Goal: Information Seeking & Learning: Learn about a topic

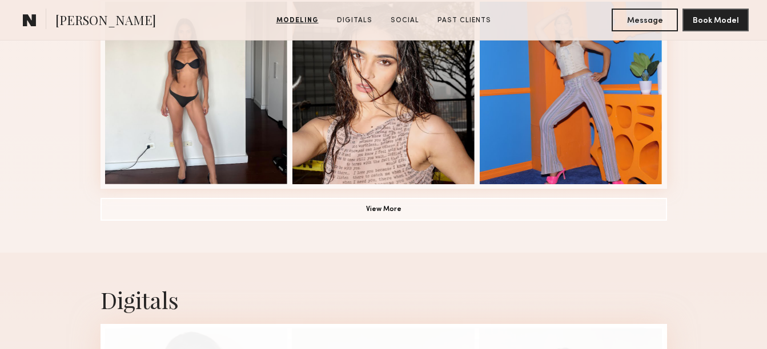
scroll to position [867, 0]
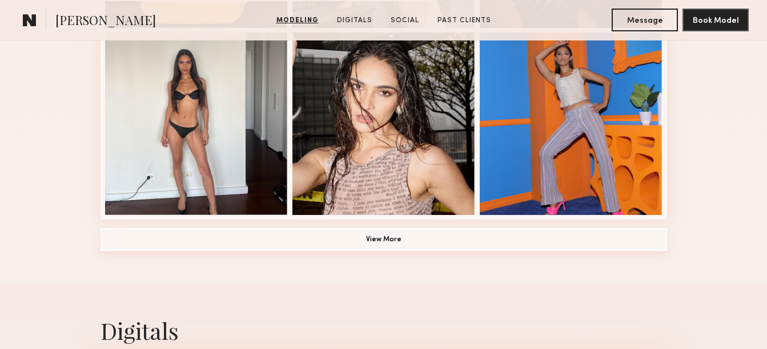
click at [332, 245] on button "View More" at bounding box center [383, 239] width 566 height 23
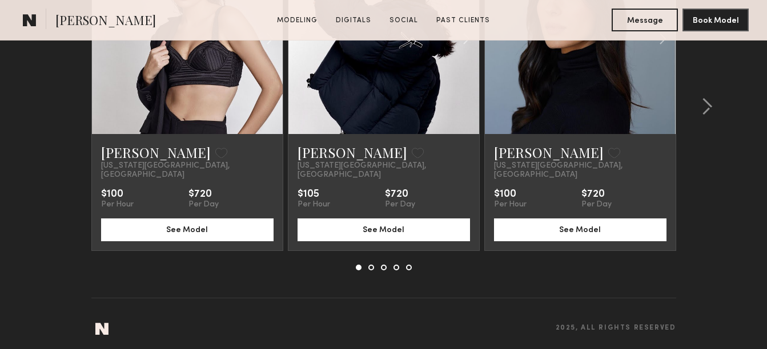
scroll to position [2681, 0]
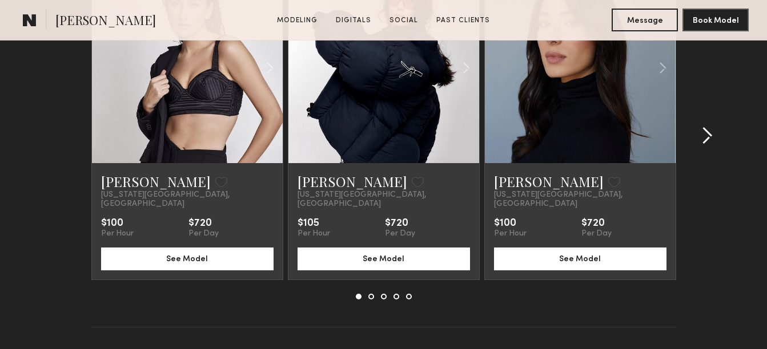
click at [704, 110] on div at bounding box center [703, 136] width 55 height 328
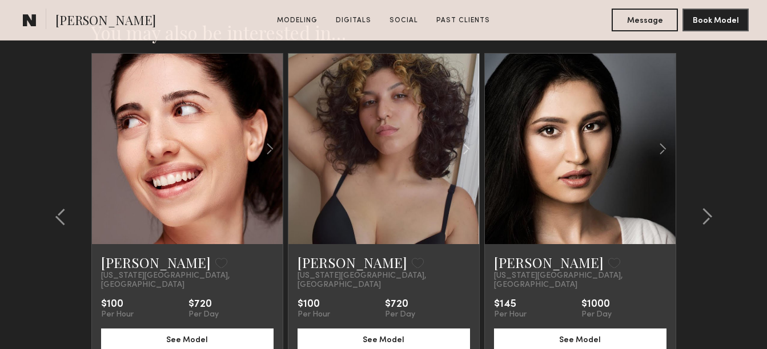
scroll to position [2638, 0]
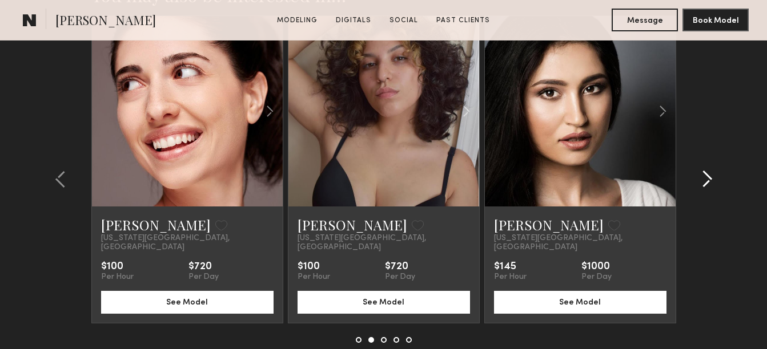
click at [720, 171] on div at bounding box center [703, 179] width 55 height 328
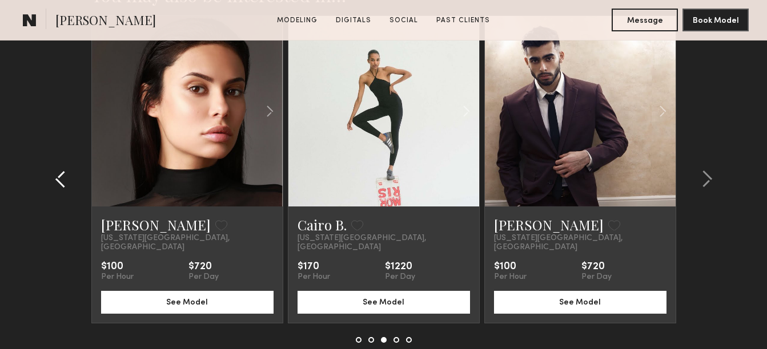
click at [53, 104] on div at bounding box center [64, 179] width 55 height 328
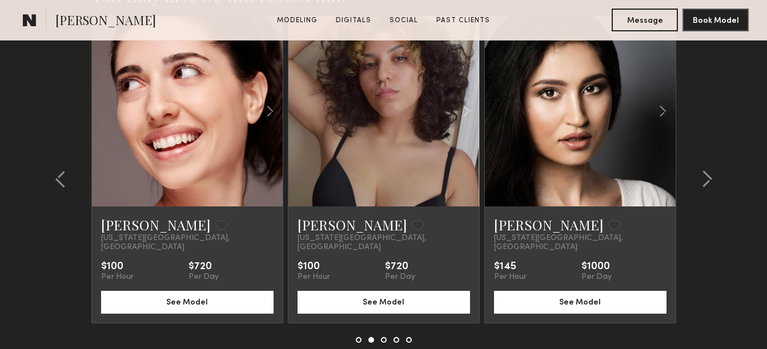
click at [182, 136] on link at bounding box center [187, 111] width 65 height 191
click at [698, 175] on button at bounding box center [703, 179] width 18 height 18
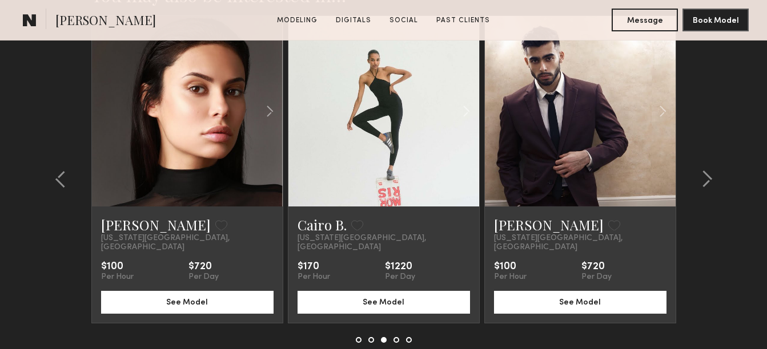
click at [212, 159] on link at bounding box center [187, 111] width 65 height 191
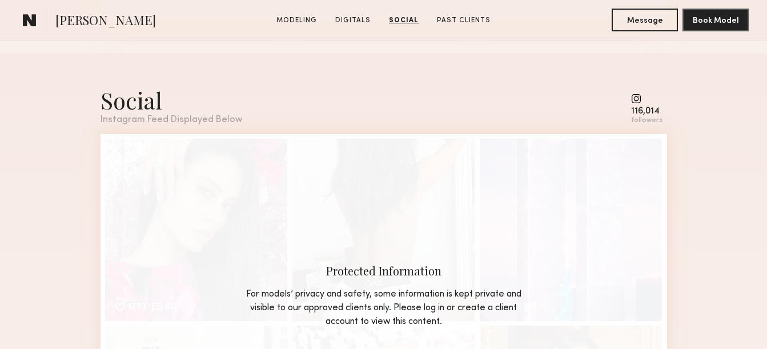
scroll to position [1575, 0]
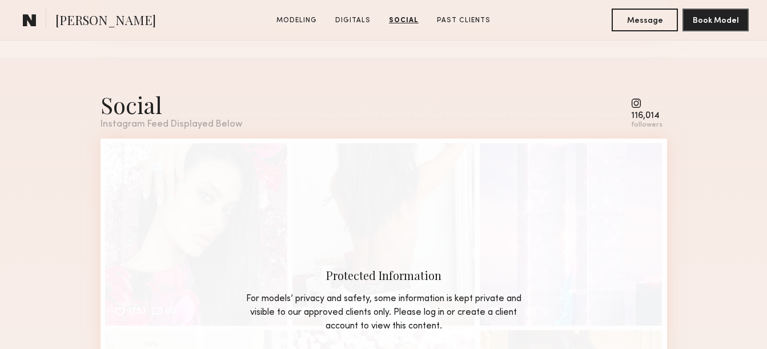
click at [641, 104] on common-icon at bounding box center [646, 103] width 31 height 10
click at [639, 104] on common-icon at bounding box center [646, 103] width 31 height 10
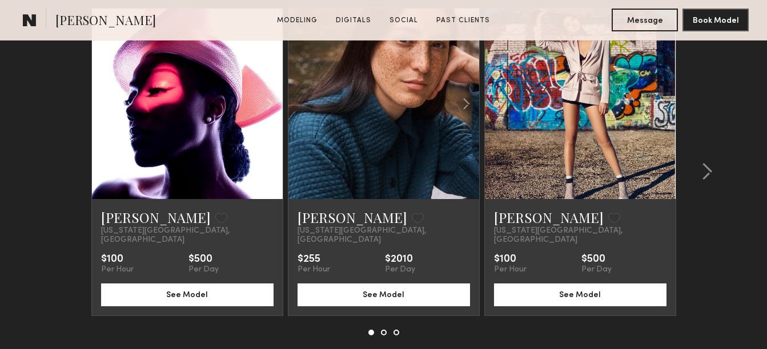
scroll to position [2231, 0]
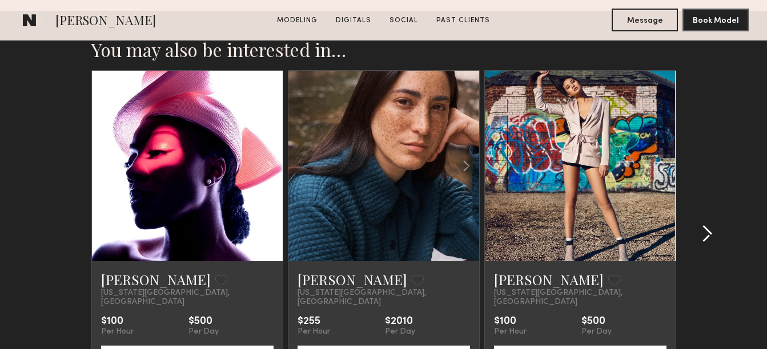
click at [705, 224] on div at bounding box center [703, 234] width 55 height 328
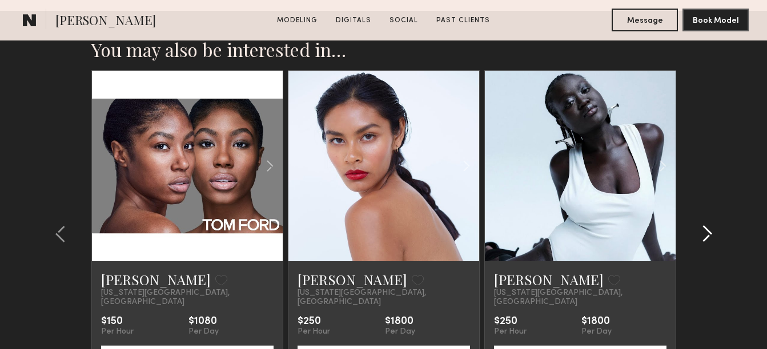
click at [705, 224] on div at bounding box center [703, 234] width 55 height 328
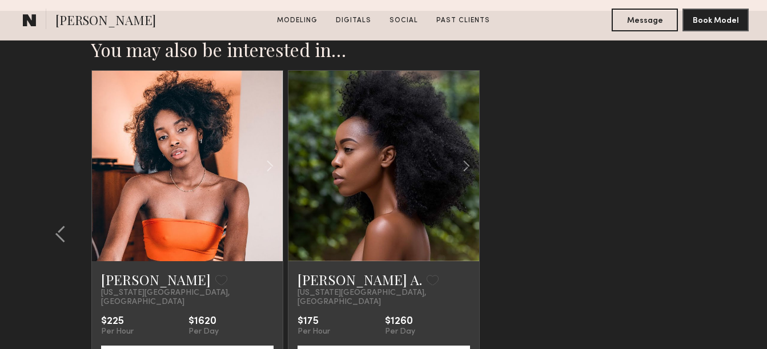
click at [378, 144] on link at bounding box center [383, 166] width 65 height 191
